Goal: Contribute content

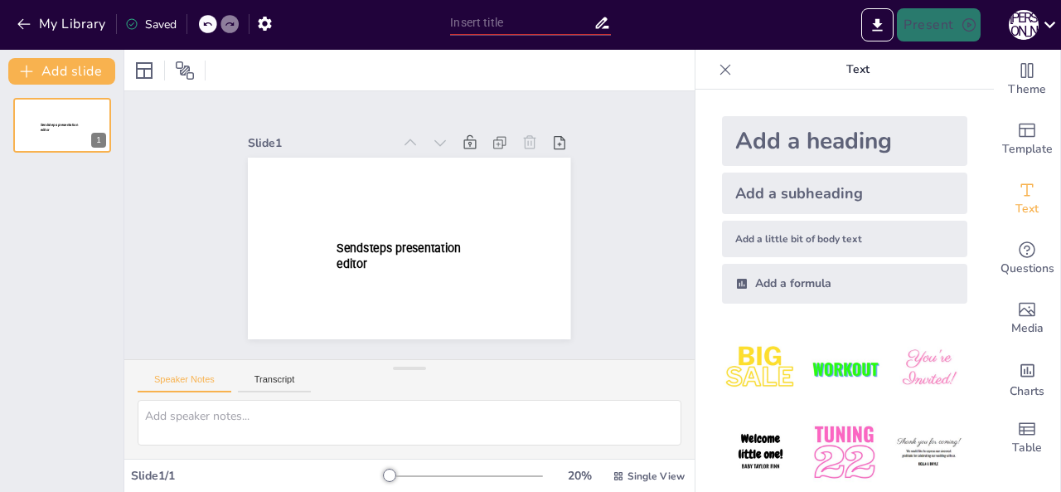
type input "Бізнес-модель FilaDom: Шляхи монетизації та ринкові можливості"
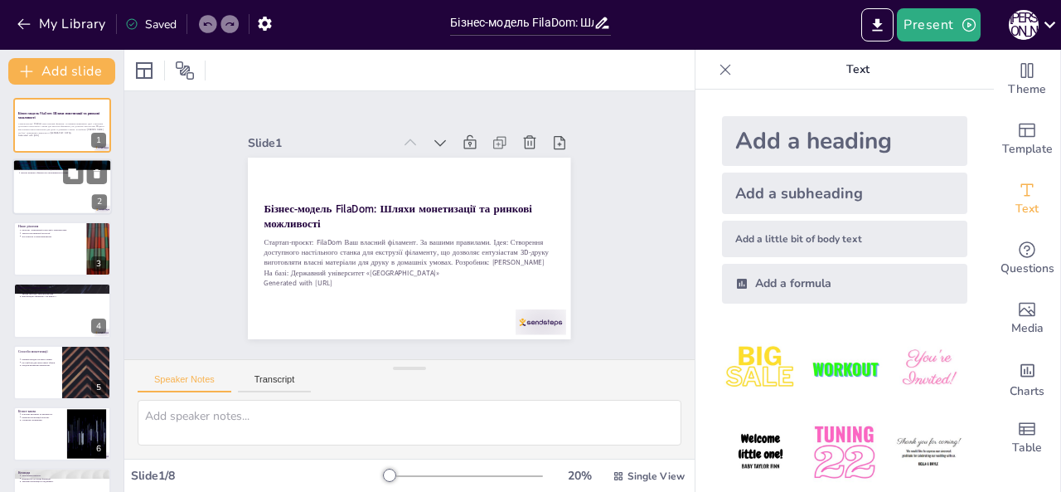
click at [66, 195] on div at bounding box center [61, 187] width 99 height 56
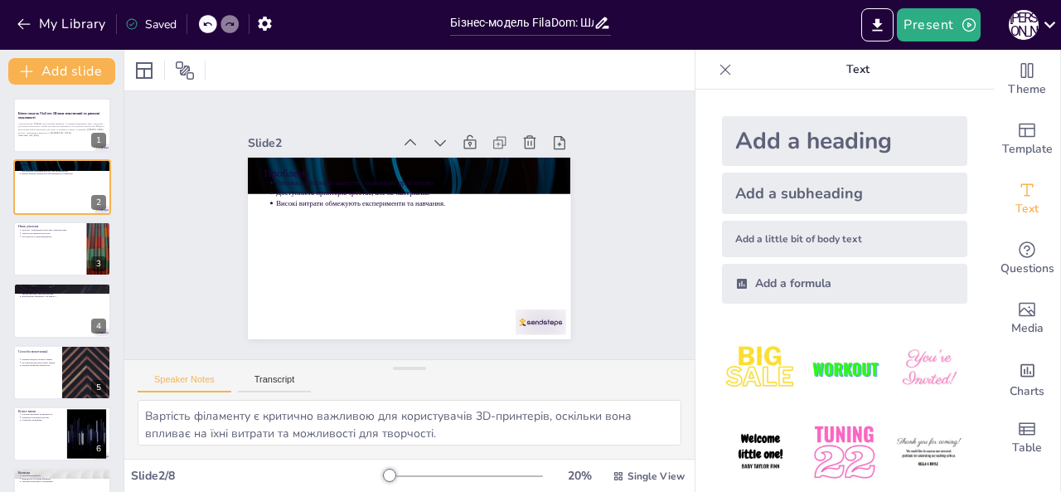
click at [64, 276] on div "Бізнес-модель FilaDom: Шляхи монетизації та ринкові можливості Стартап-проєкт: …" at bounding box center [62, 341] width 124 height 487
click at [27, 256] on div at bounding box center [61, 249] width 99 height 56
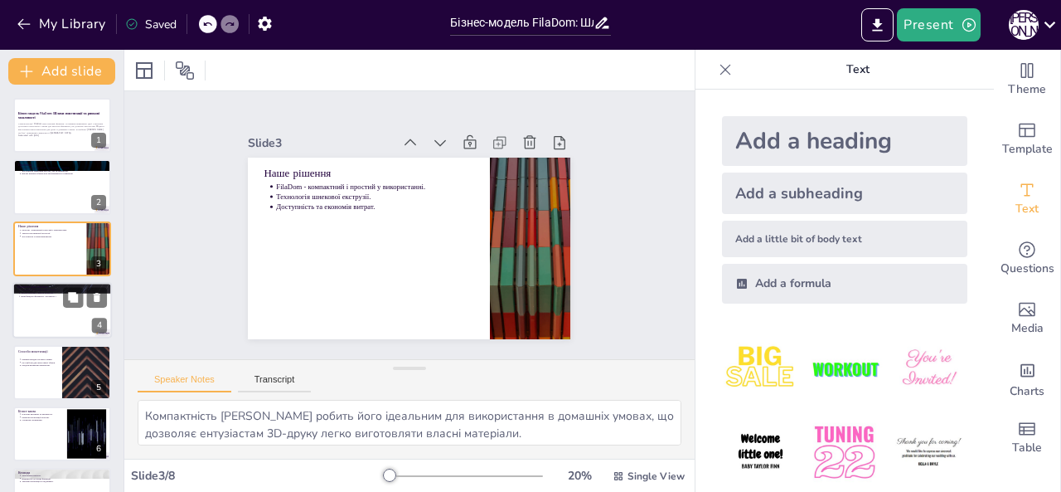
click at [54, 311] on div at bounding box center [61, 310] width 99 height 56
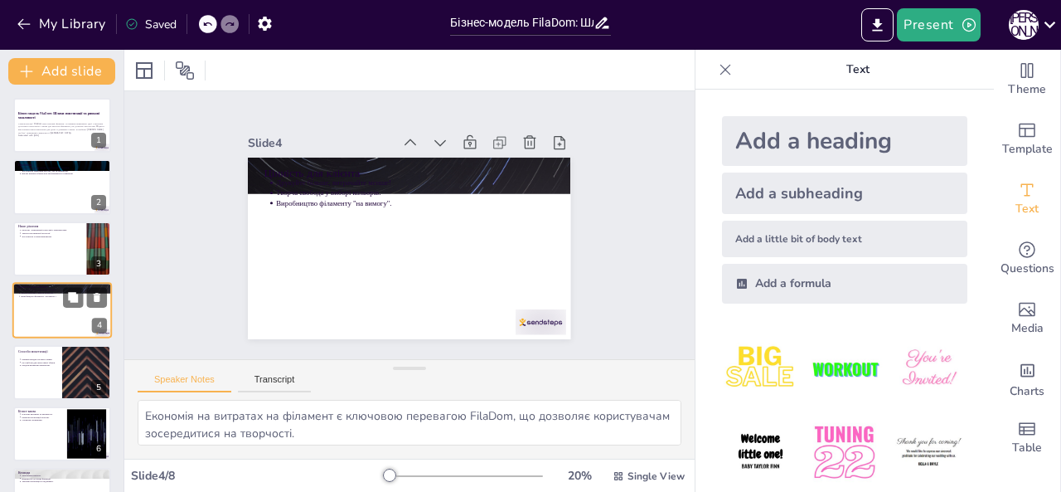
scroll to position [22, 0]
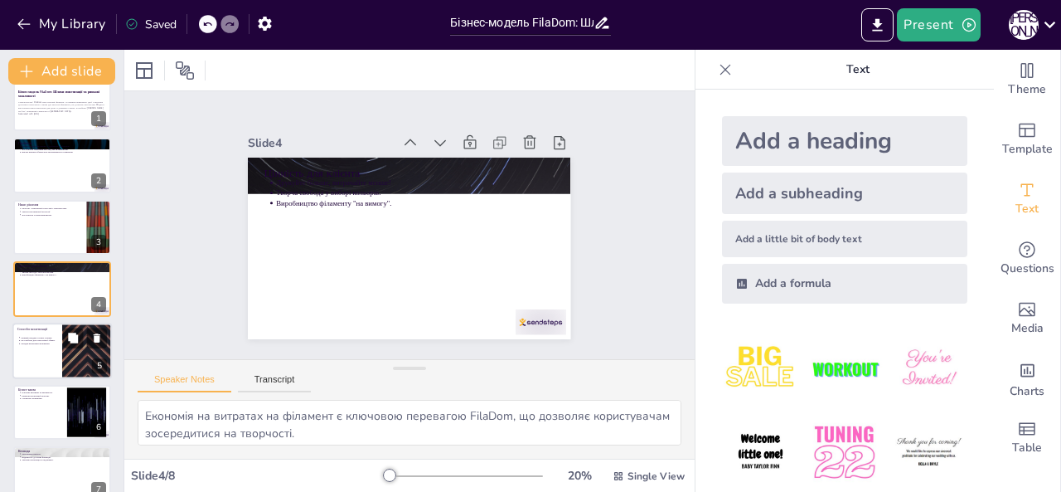
click at [35, 349] on div at bounding box center [61, 350] width 99 height 56
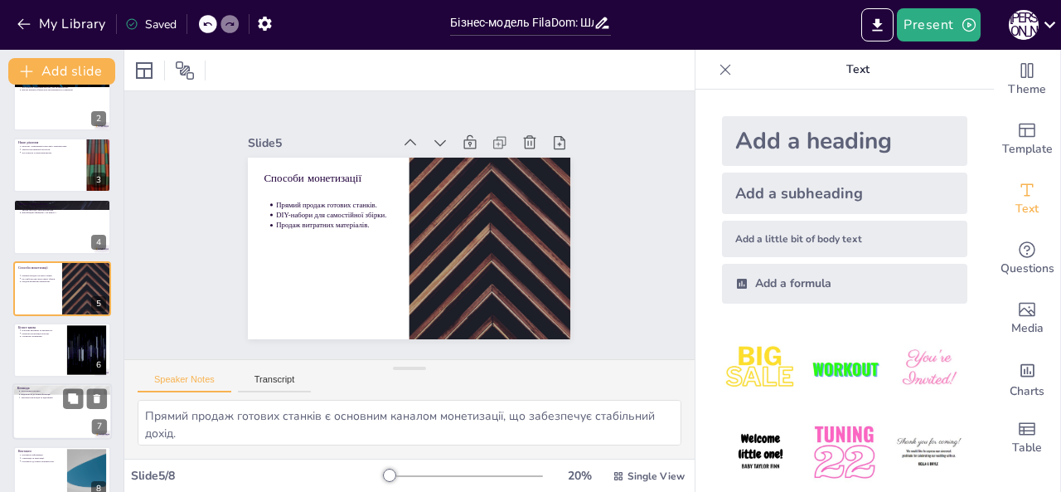
click at [48, 405] on div at bounding box center [61, 412] width 99 height 56
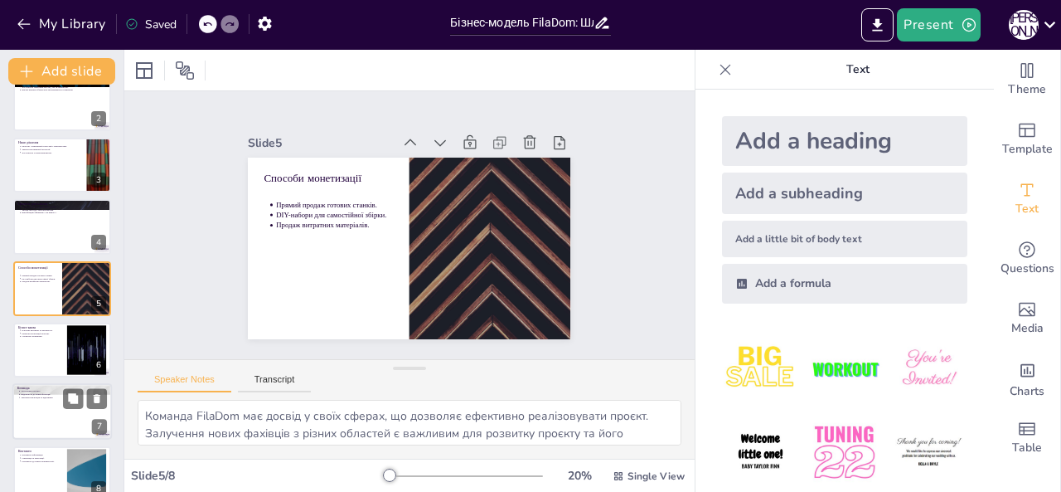
scroll to position [106, 0]
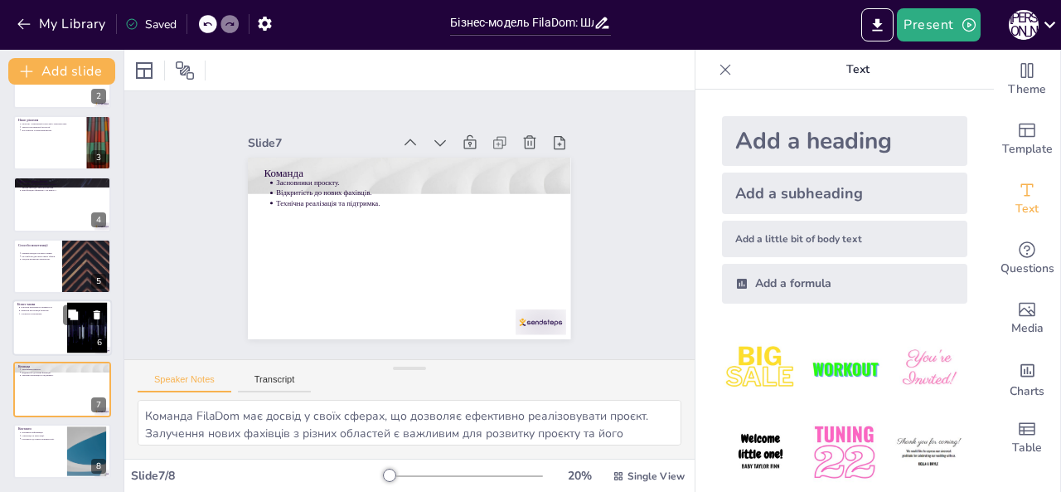
click at [33, 305] on p "Бізнес-канва" at bounding box center [39, 304] width 45 height 5
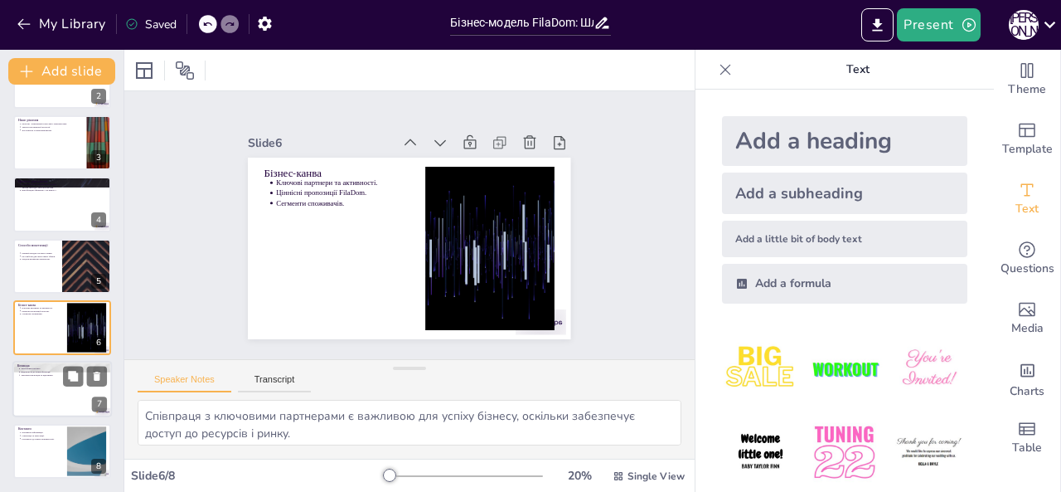
click at [33, 410] on div at bounding box center [61, 389] width 99 height 56
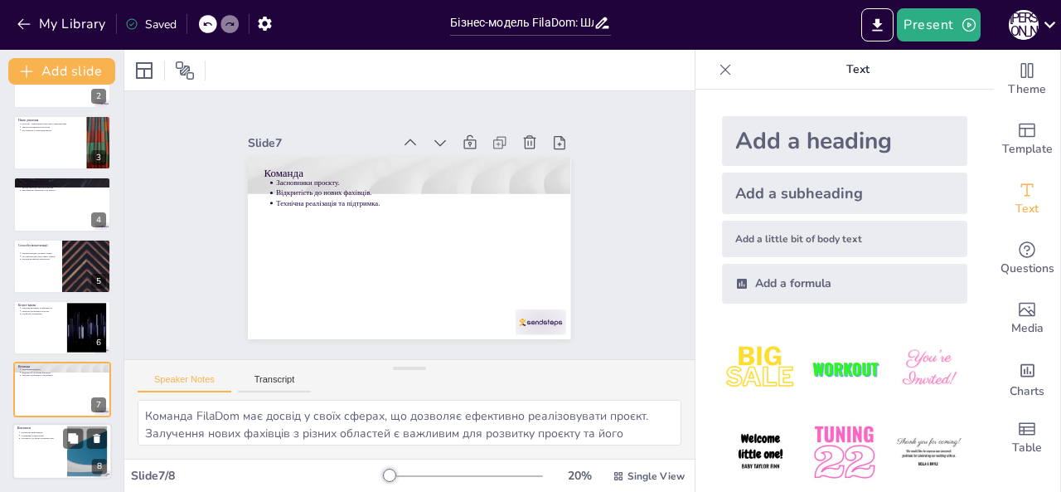
click at [42, 450] on div at bounding box center [61, 451] width 99 height 56
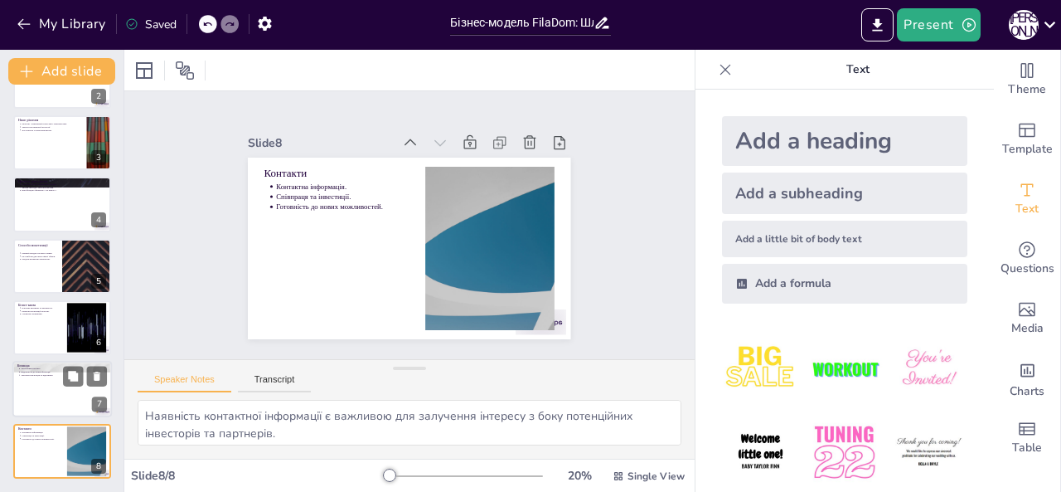
click at [32, 398] on div at bounding box center [61, 389] width 99 height 56
type textarea "Команда FilaDom має досвід у своїх сферах, що дозволяє ефективно реалізовувати …"
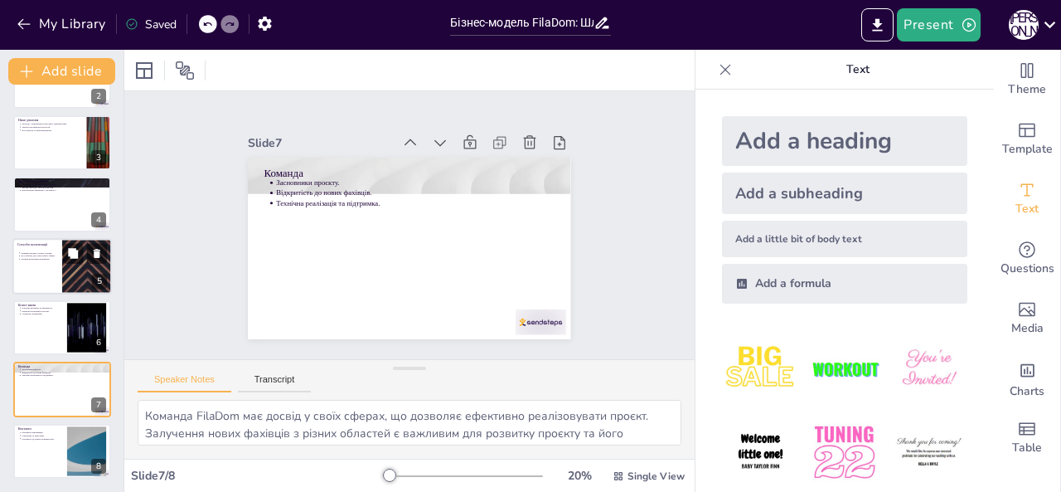
scroll to position [0, 0]
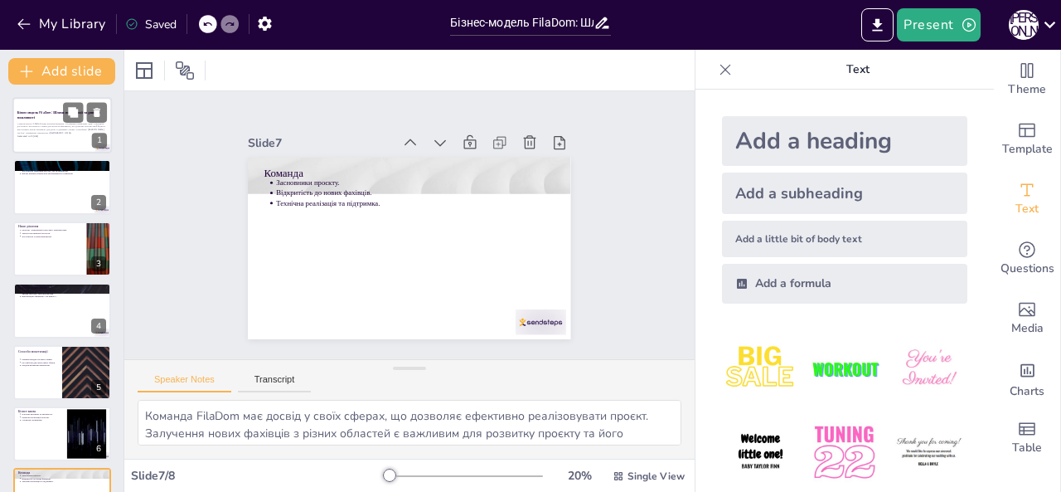
click at [48, 119] on div "Стартап-проєкт: FilaDom Ваш власний філамент. За вашими правилами. Ідея: Створе…" at bounding box center [62, 129] width 90 height 20
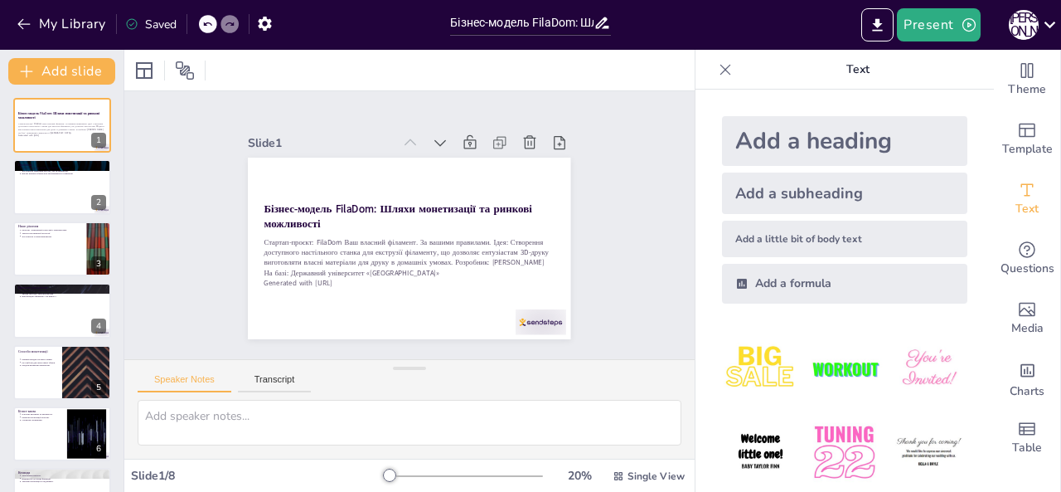
click at [50, 219] on div "Бізнес-модель FilaDom: Шляхи монетизації та ринкові можливості Стартап-проєкт: …" at bounding box center [62, 341] width 124 height 487
click at [40, 181] on div at bounding box center [61, 187] width 99 height 56
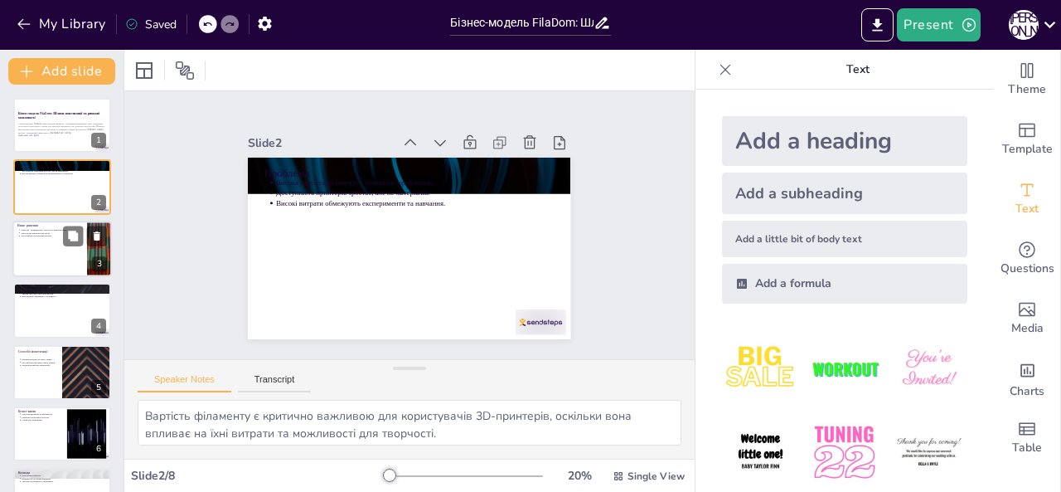
click at [46, 258] on div at bounding box center [61, 249] width 99 height 56
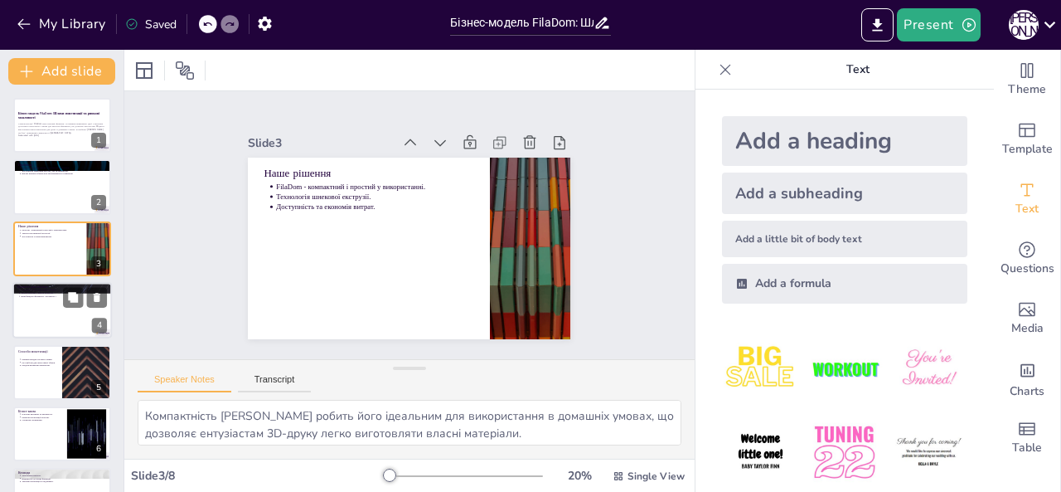
click at [50, 324] on div at bounding box center [61, 310] width 99 height 56
type textarea "Економія на витратах на філамент є ключовою перевагою FilaDom, що дозволяє кори…"
